Goal: Task Accomplishment & Management: Use online tool/utility

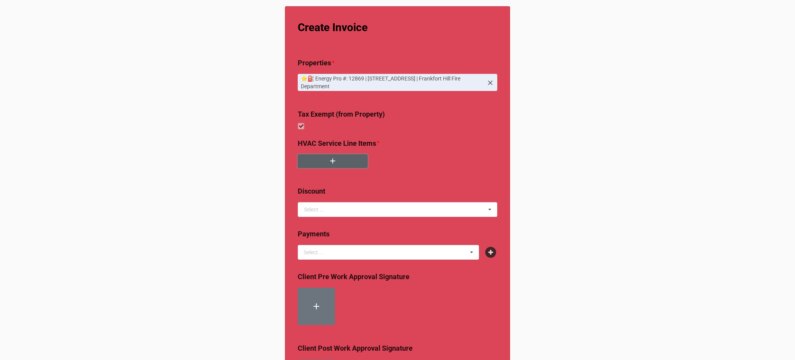
click at [334, 155] on button "button" at bounding box center [333, 161] width 70 height 14
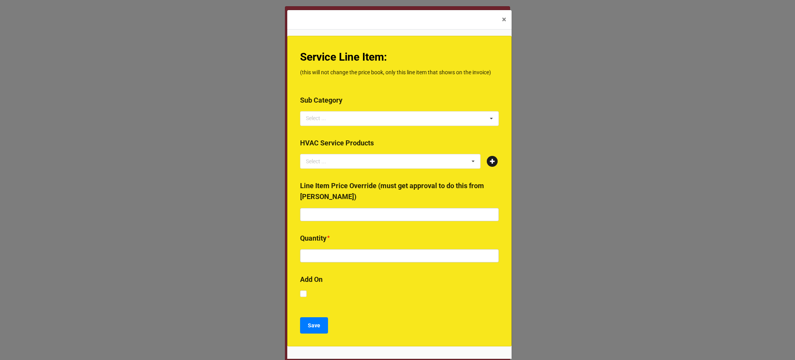
click at [492, 158] on icon at bounding box center [492, 161] width 11 height 11
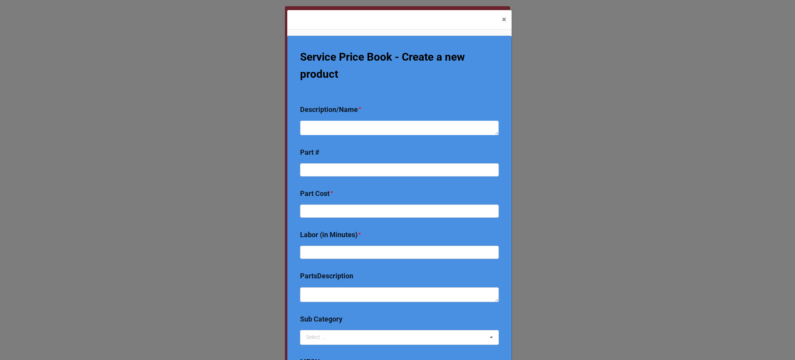
click at [350, 122] on textarea at bounding box center [399, 127] width 199 height 15
type textarea "P"
type textarea "x"
type textarea "Pr"
type textarea "x"
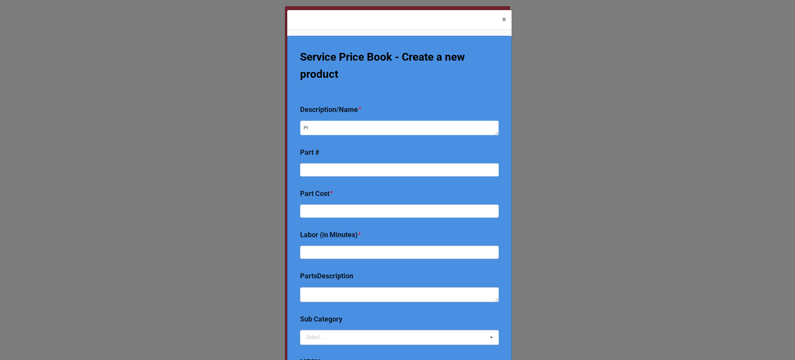
type textarea "Pri"
type textarea "x"
type textarea "Pric"
type textarea "x"
type textarea "Price"
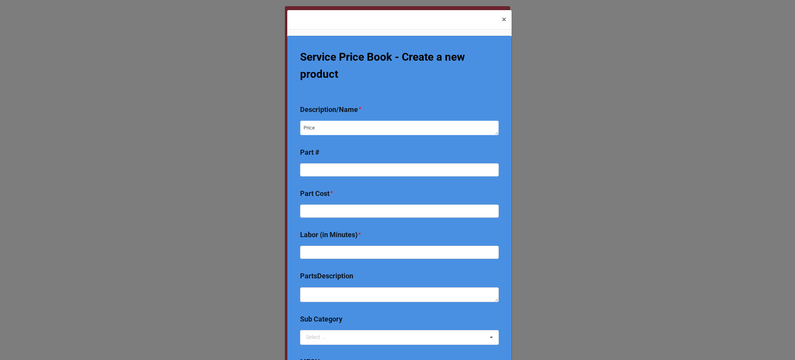
type textarea "x"
type textarea "Price p"
type textarea "x"
type textarea "Price"
type textarea "x"
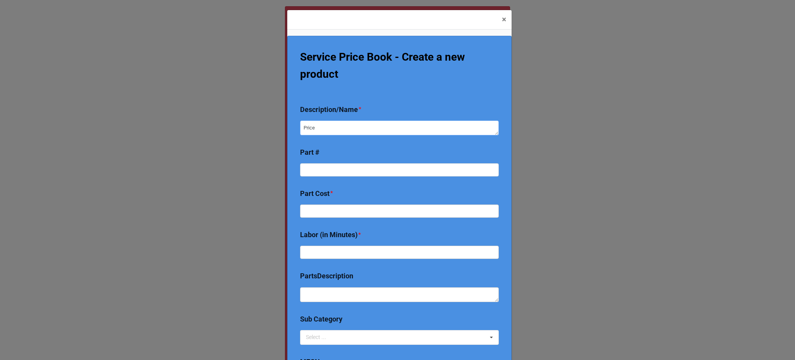
type textarea "Price"
type textarea "x"
type textarea "Pric"
type textarea "x"
type textarea "Pri"
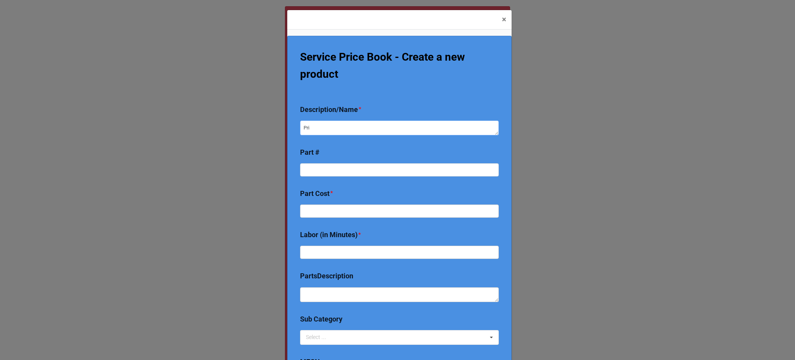
type textarea "x"
type textarea "Pr"
type textarea "x"
type textarea "P"
type textarea "x"
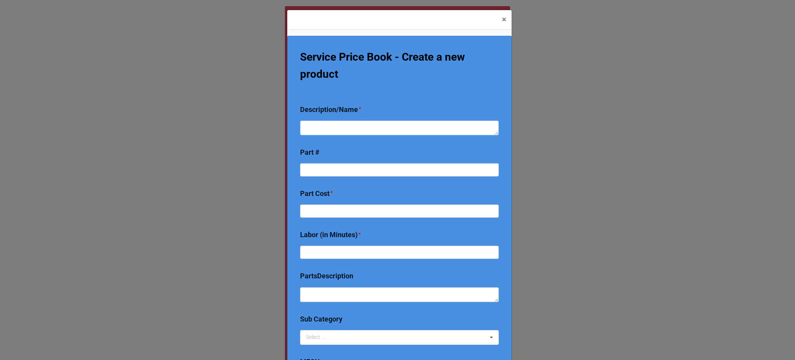
type textarea "M"
type textarea "x"
type textarea "Ma"
type textarea "x"
type textarea "Mai"
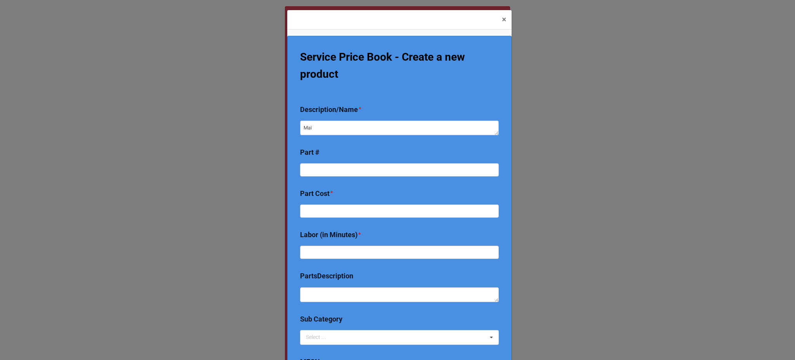
type textarea "x"
type textarea "Main"
type textarea "x"
type textarea "Maint"
type textarea "x"
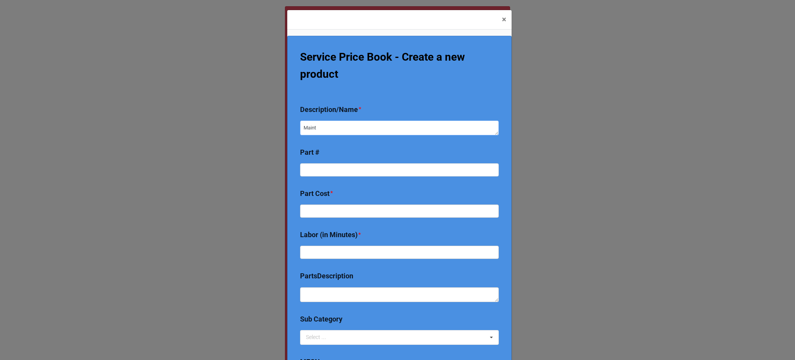
type textarea "Mainte"
type textarea "x"
type textarea "Mainten"
type textarea "x"
type textarea "Maintenan"
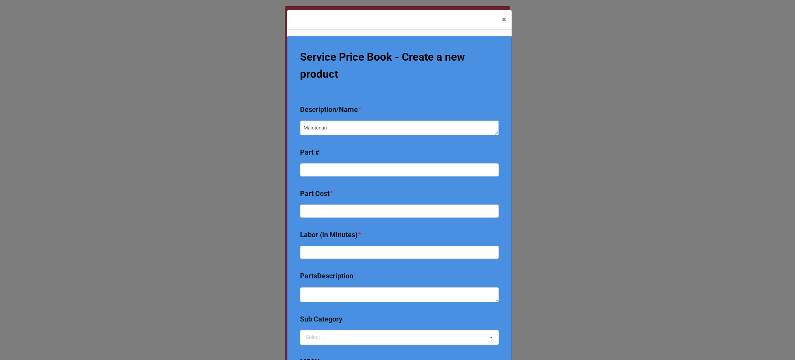
type textarea "x"
type textarea "Maintenanc"
type textarea "x"
type textarea "Maintenance"
type textarea "x"
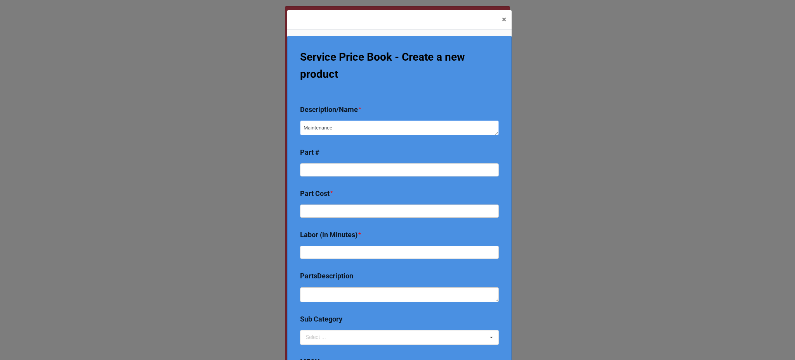
type textarea "Maintenance"
type textarea "x"
type textarea "Maintenance p"
type textarea "x"
type textarea "Maintenance pe"
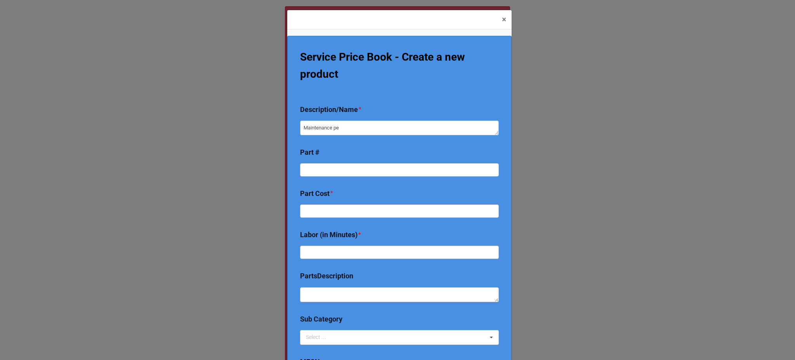
type textarea "x"
type textarea "Maintenance per"
type textarea "x"
type textarea "Maintenance per qu"
type textarea "x"
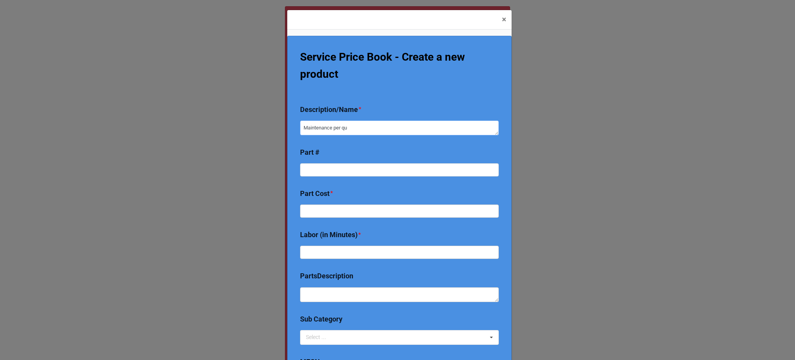
type textarea "Maintenance per quo"
type textarea "x"
type textarea "Maintenance per quot"
type textarea "x"
type textarea "Maintenance per quote"
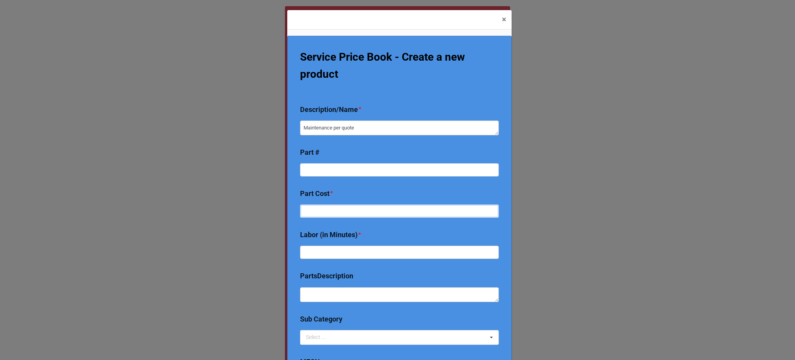
drag, startPoint x: 328, startPoint y: 212, endPoint x: 320, endPoint y: 207, distance: 9.7
click at [320, 207] on input "text" at bounding box center [399, 210] width 199 height 13
type textarea "x"
type input "0"
click at [327, 260] on div "Labor (in Minutes) *" at bounding box center [399, 246] width 199 height 35
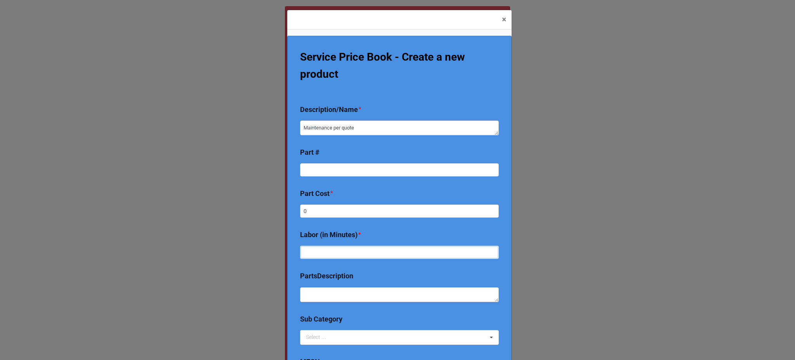
click at [324, 256] on input "text" at bounding box center [399, 251] width 199 height 13
type textarea "x"
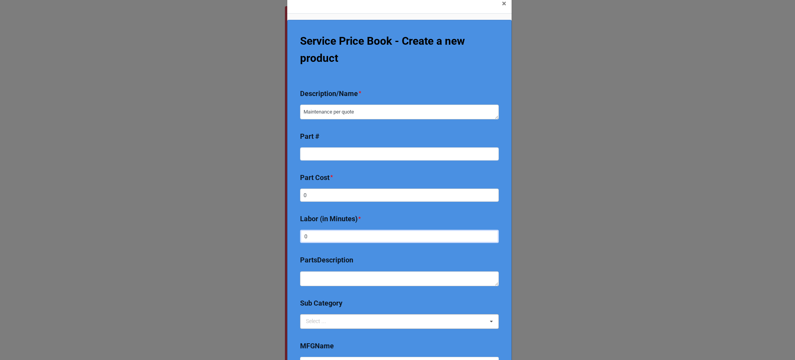
type input "0"
click at [332, 322] on div "Select ..." at bounding box center [320, 321] width 33 height 9
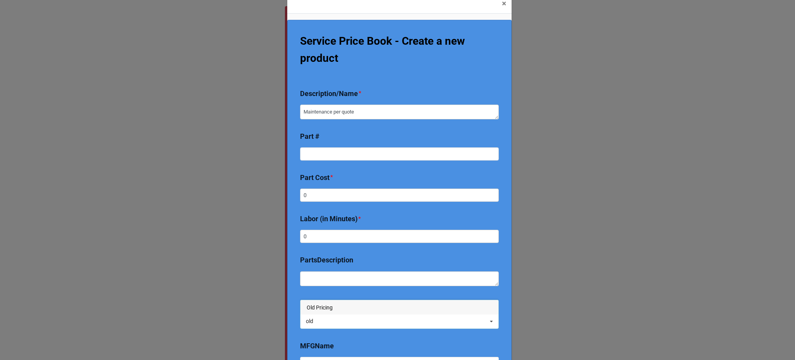
type input "old"
click at [322, 302] on div "Old Pricing" at bounding box center [400, 307] width 198 height 14
type textarea "x"
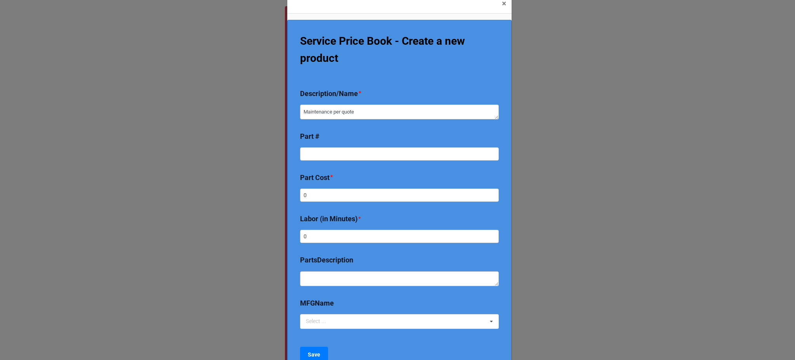
scroll to position [92, 0]
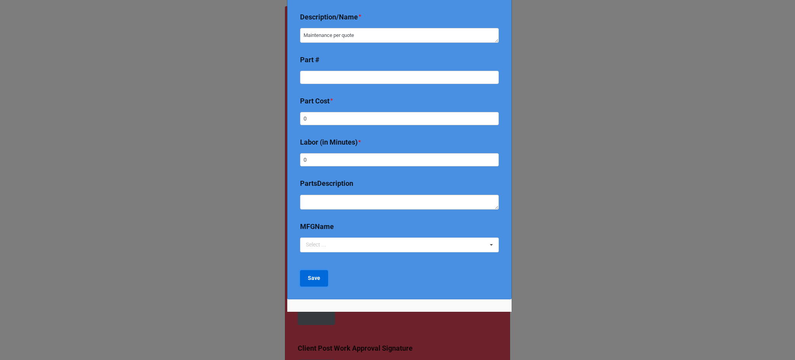
click at [320, 272] on button "Save" at bounding box center [314, 278] width 28 height 16
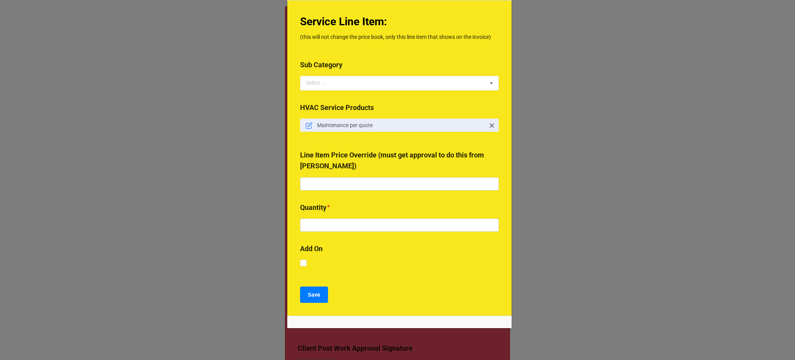
scroll to position [52, 0]
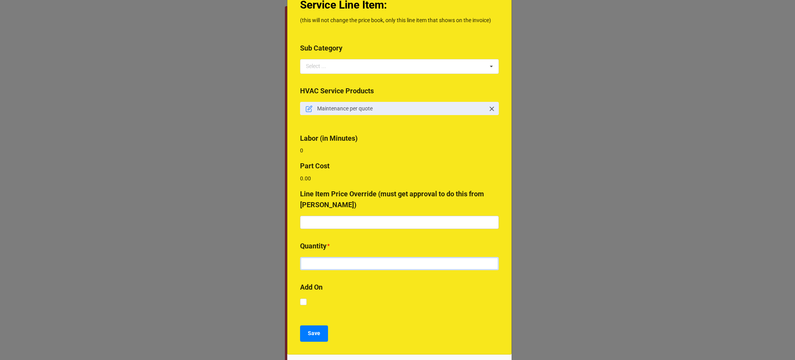
click at [342, 270] on input "text" at bounding box center [399, 263] width 199 height 13
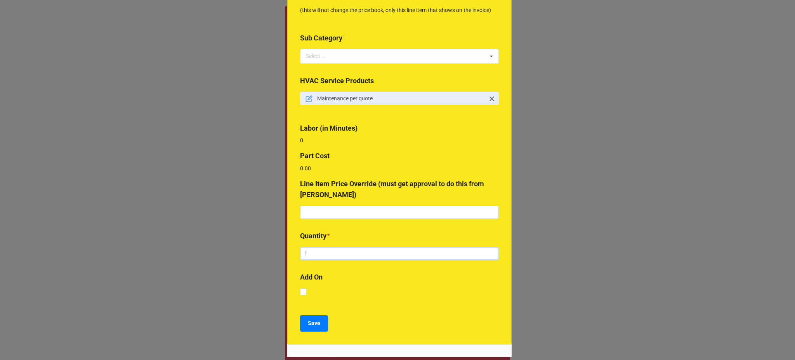
type input "1"
click at [344, 210] on input "text" at bounding box center [399, 211] width 199 height 13
type input "$2,275.29"
click at [362, 259] on input "1" at bounding box center [399, 253] width 199 height 13
click at [353, 277] on b "Add On" at bounding box center [399, 279] width 199 height 14
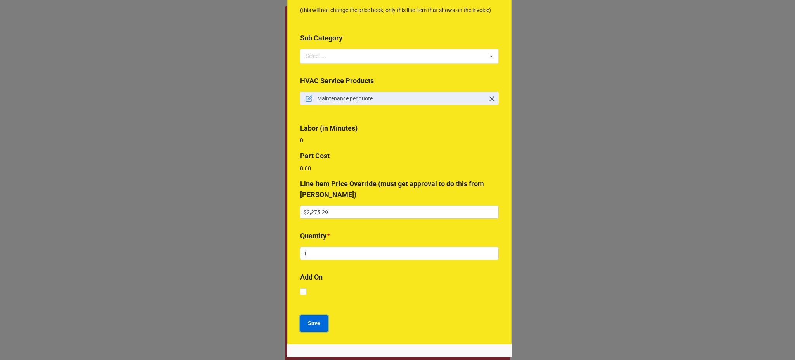
click at [308, 322] on b "Save" at bounding box center [314, 323] width 12 height 8
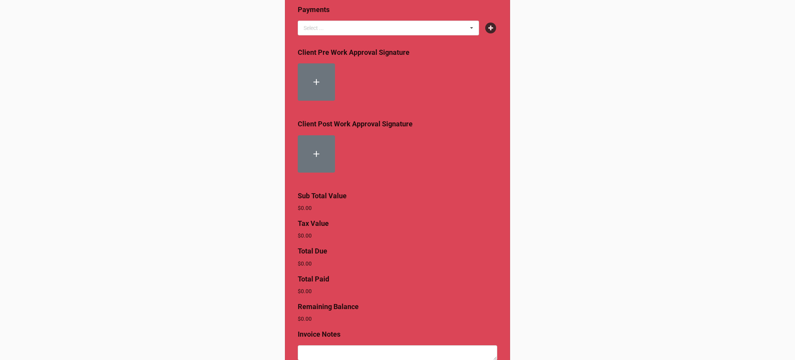
scroll to position [303, 0]
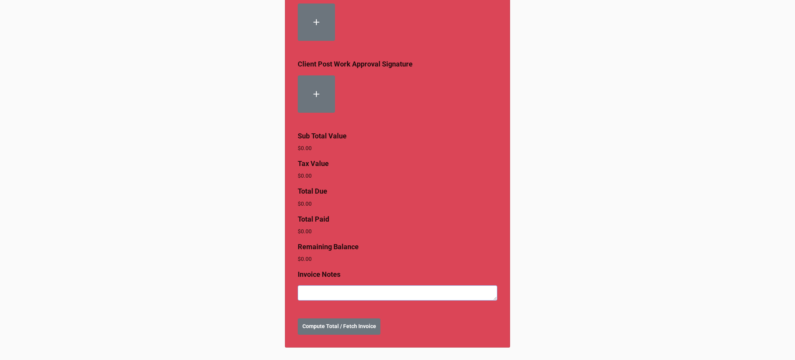
click at [337, 287] on textarea at bounding box center [398, 292] width 200 height 15
click at [333, 323] on b "Compute Total / Fetch Invoice" at bounding box center [340, 326] width 74 height 8
click at [315, 326] on b "Create Invoice" at bounding box center [321, 326] width 36 height 8
